Goal: Use online tool/utility

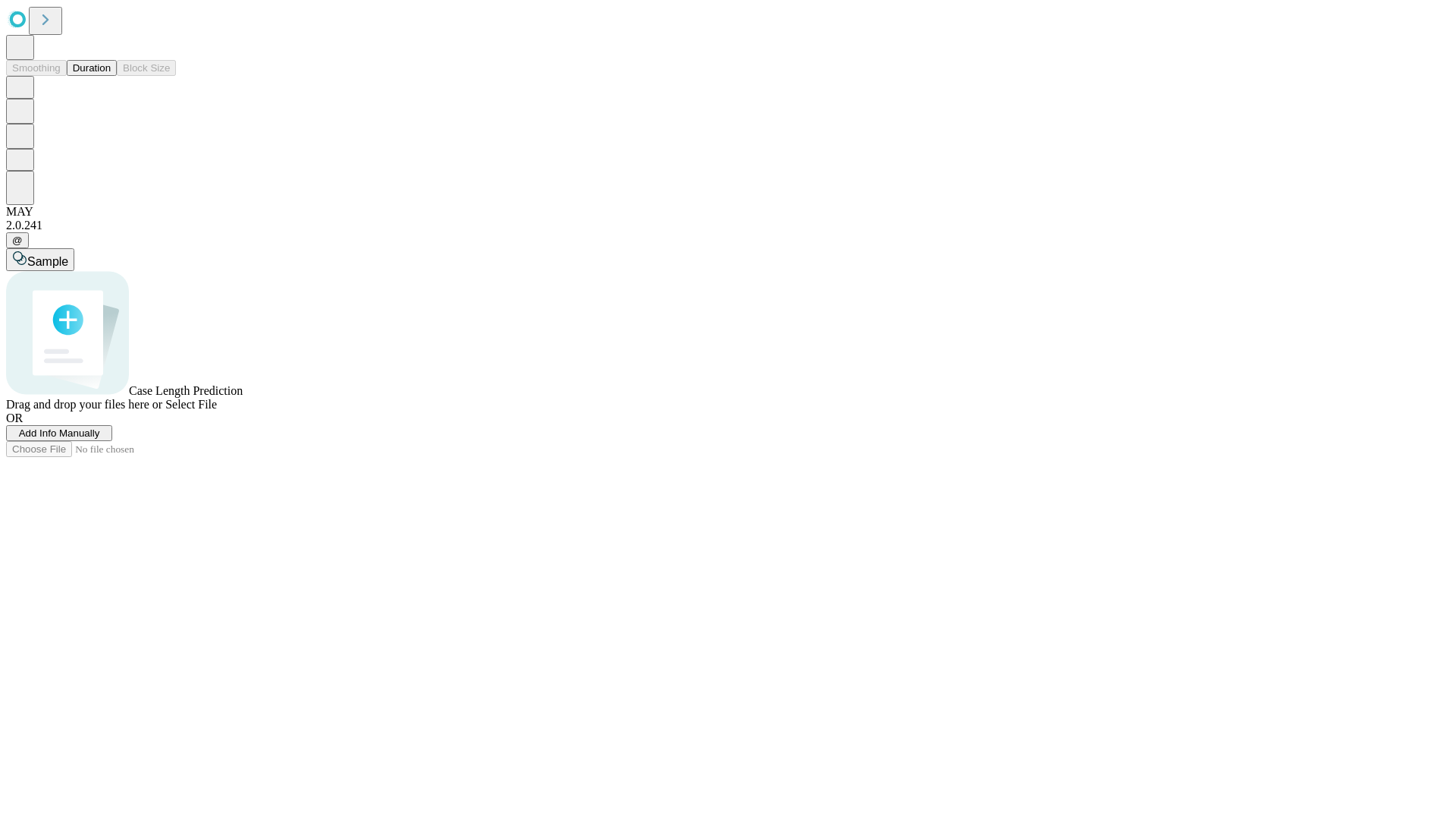
click at [217, 411] on span "Select File" at bounding box center [191, 404] width 51 height 13
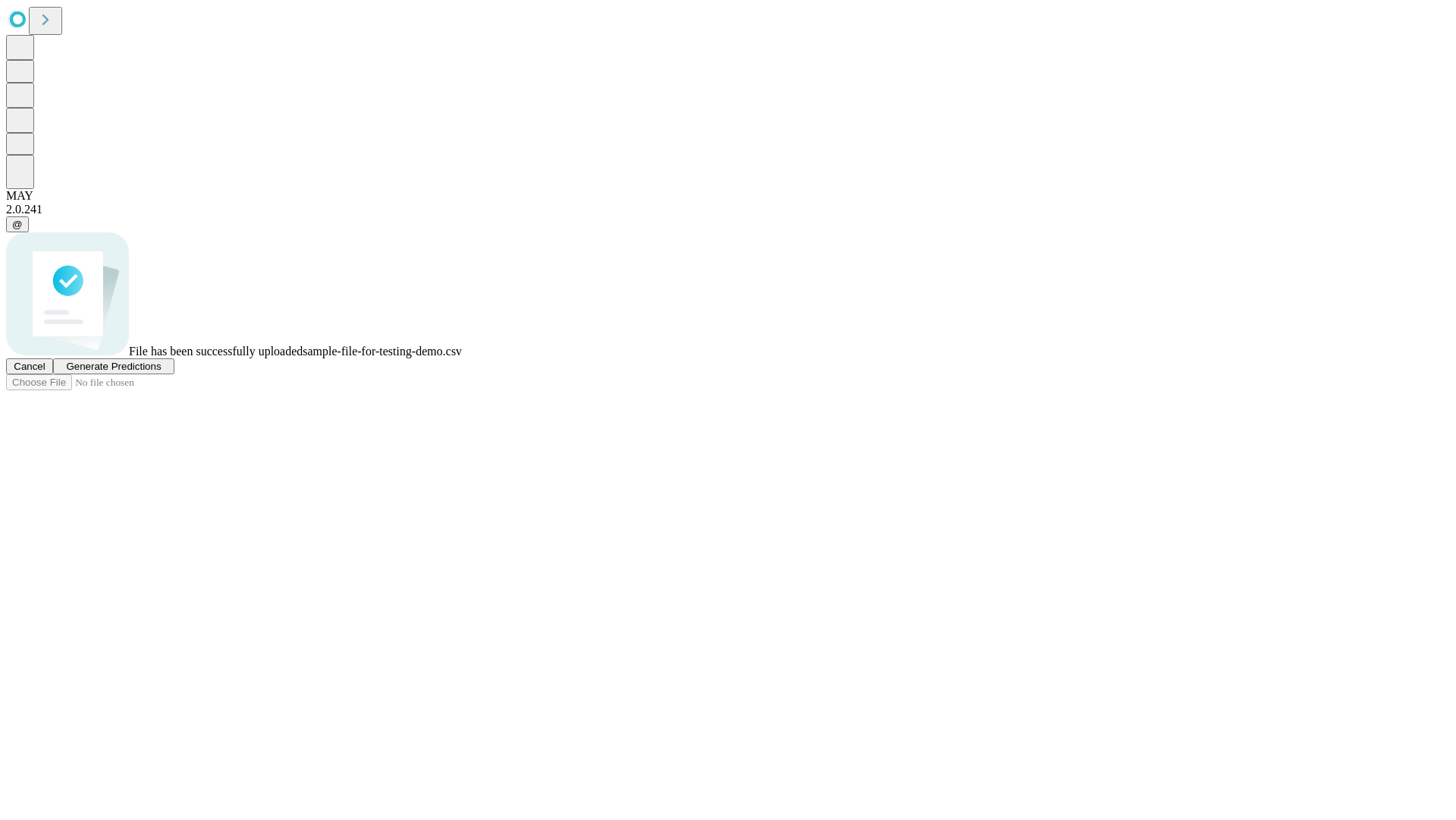
click at [161, 372] on span "Generate Predictions" at bounding box center [114, 366] width 95 height 11
